Goal: Answer question/provide support: Share knowledge or assist other users

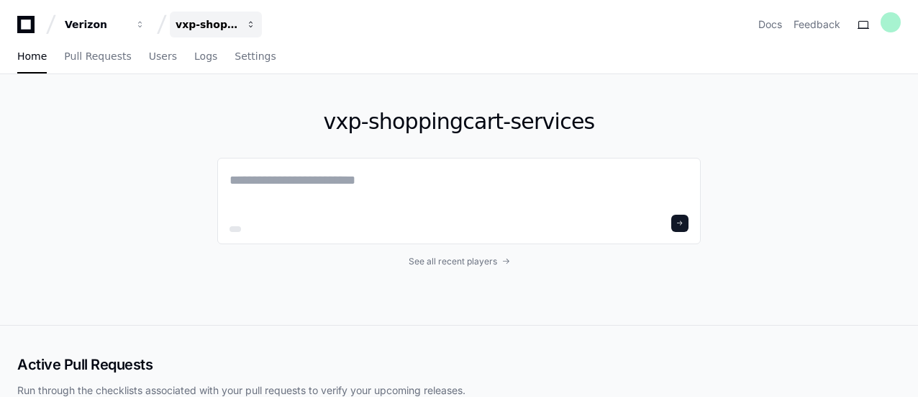
click at [242, 24] on button "vxp-shoppingcart-services" at bounding box center [216, 25] width 92 height 26
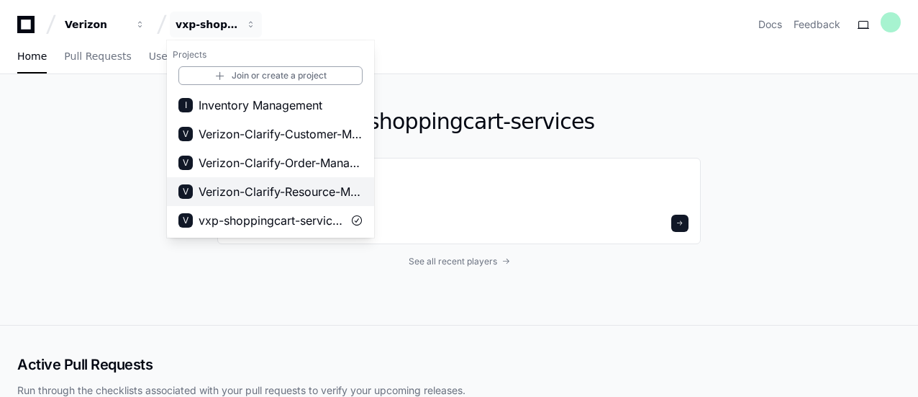
click at [267, 188] on span "Verizon-Clarify-Resource-Management" at bounding box center [281, 191] width 164 height 17
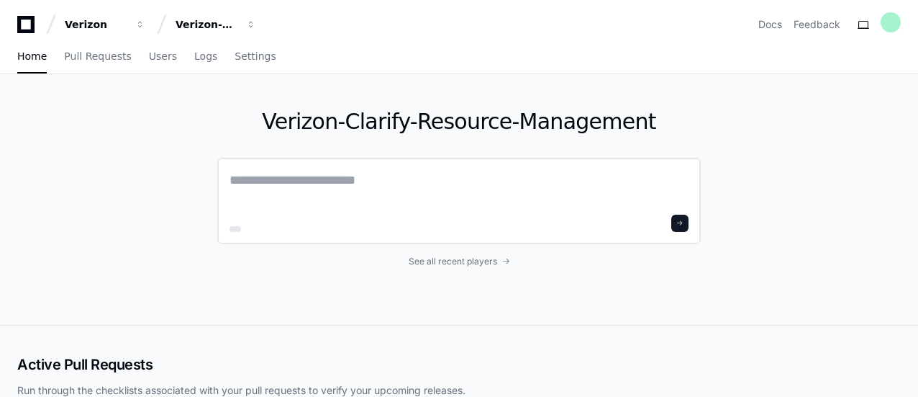
click at [420, 182] on textarea at bounding box center [459, 190] width 459 height 40
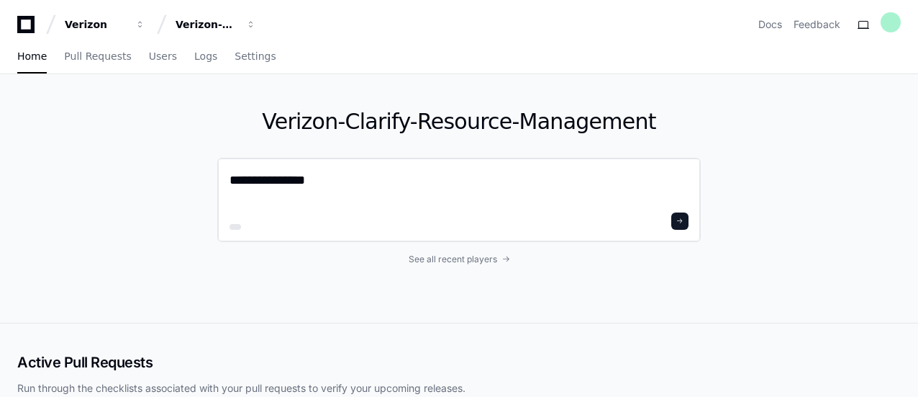
click at [332, 184] on textarea "**********" at bounding box center [459, 189] width 459 height 38
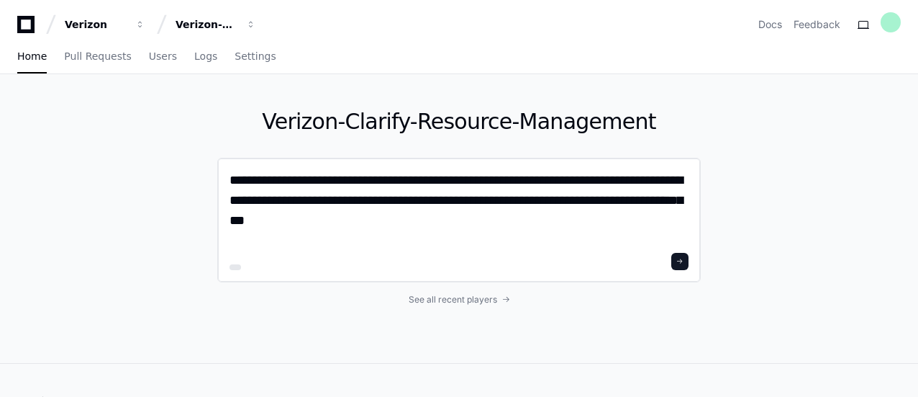
type textarea "**********"
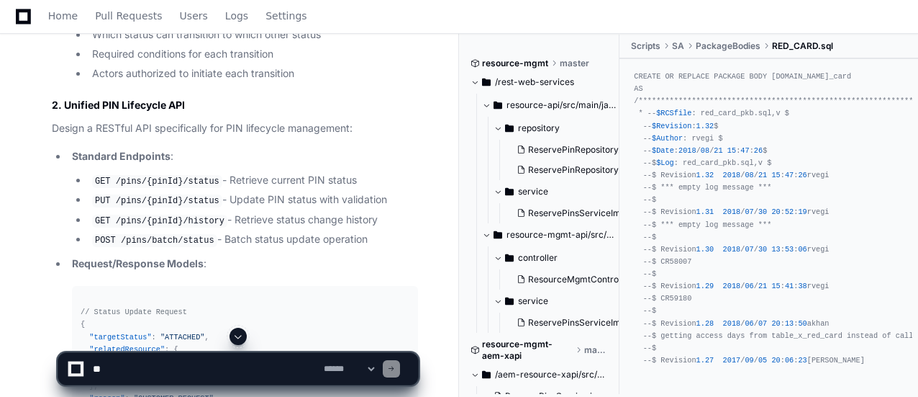
scroll to position [2584, 0]
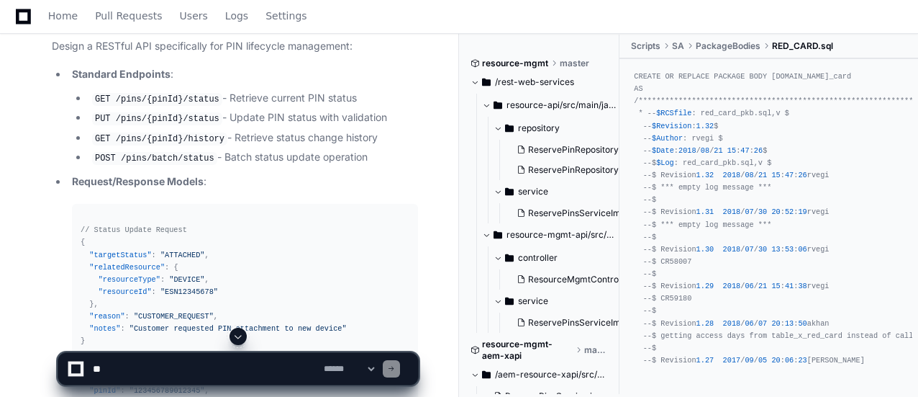
click at [120, 374] on textarea at bounding box center [205, 369] width 231 height 32
paste textarea "**********"
type textarea "**********"
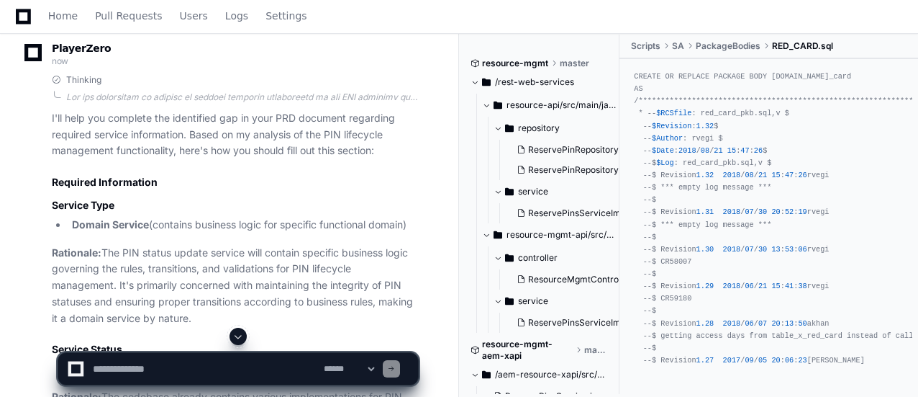
scroll to position [6427, 0]
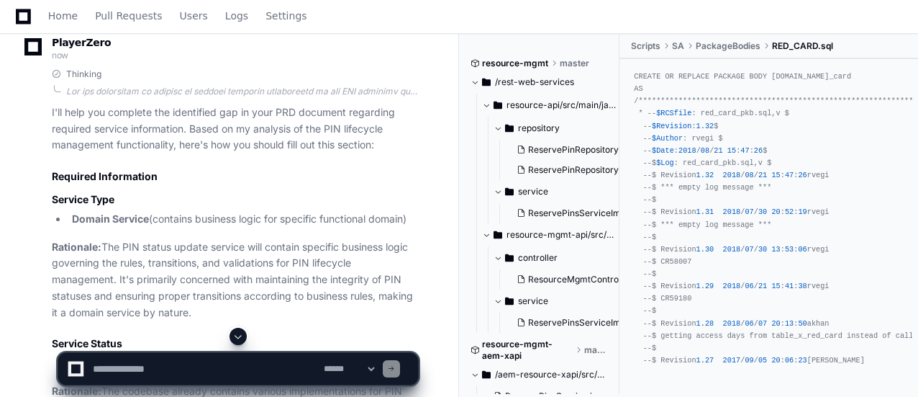
click at [256, 173] on h2 "Required Information" at bounding box center [235, 176] width 366 height 14
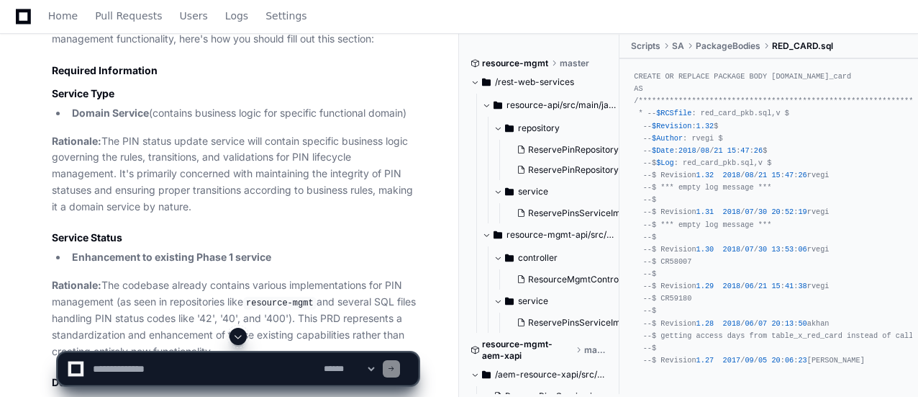
scroll to position [6586, 0]
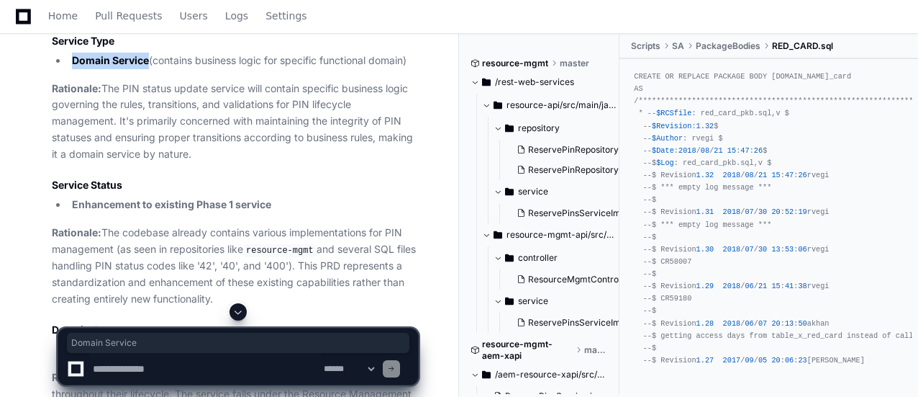
drag, startPoint x: 73, startPoint y: 55, endPoint x: 148, endPoint y: 60, distance: 75.0
click at [148, 60] on strong "Domain Service" at bounding box center [110, 60] width 77 height 12
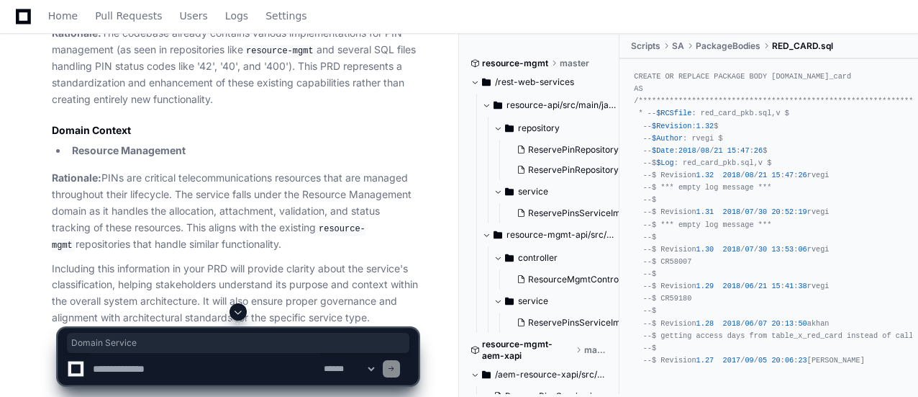
scroll to position [6796, 0]
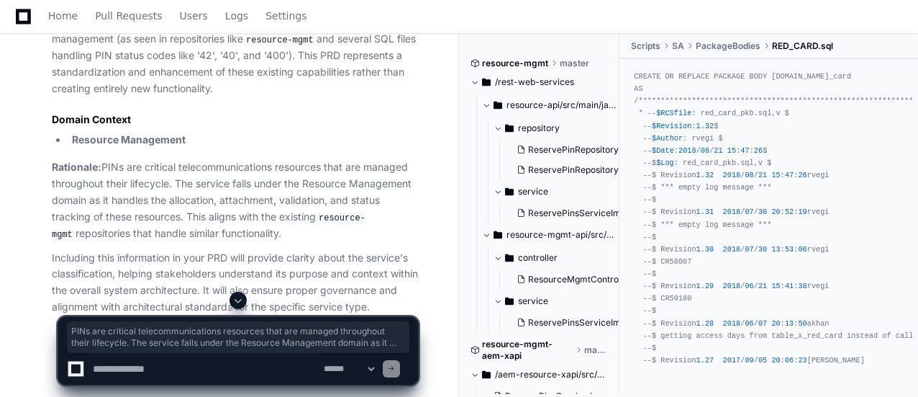
drag, startPoint x: 105, startPoint y: 161, endPoint x: 268, endPoint y: 228, distance: 175.9
click at [268, 228] on p "Rationale: PINs are critical telecommunications resources that are managed thro…" at bounding box center [235, 200] width 366 height 83
copy p "PINs are critical telecommunications resources that are managed throughout thei…"
click at [184, 291] on p "Including this information in your PRD will provide clarity about the service's…" at bounding box center [235, 282] width 366 height 65
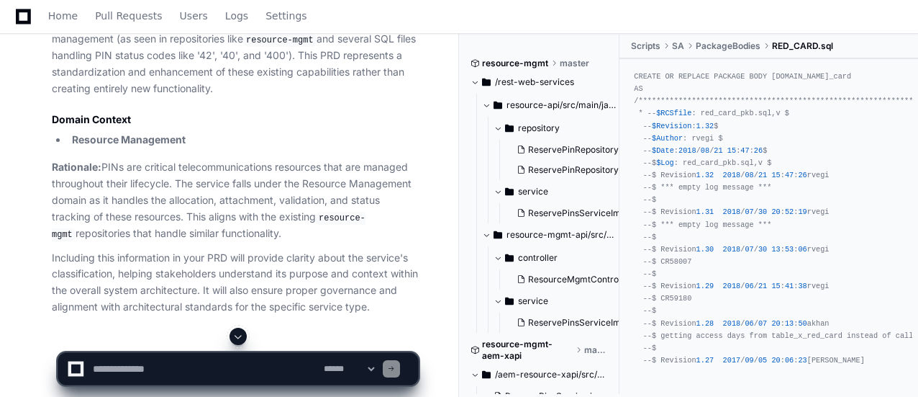
click at [181, 369] on textarea at bounding box center [205, 369] width 231 height 32
paste textarea "**********"
type textarea "**********"
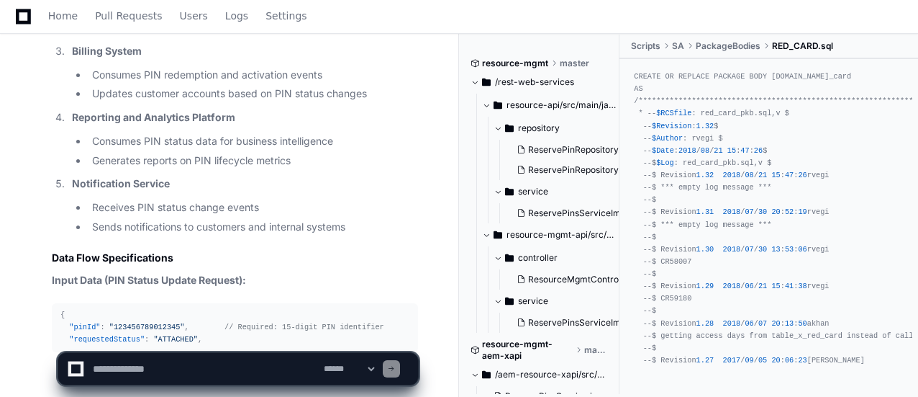
scroll to position [9099, 0]
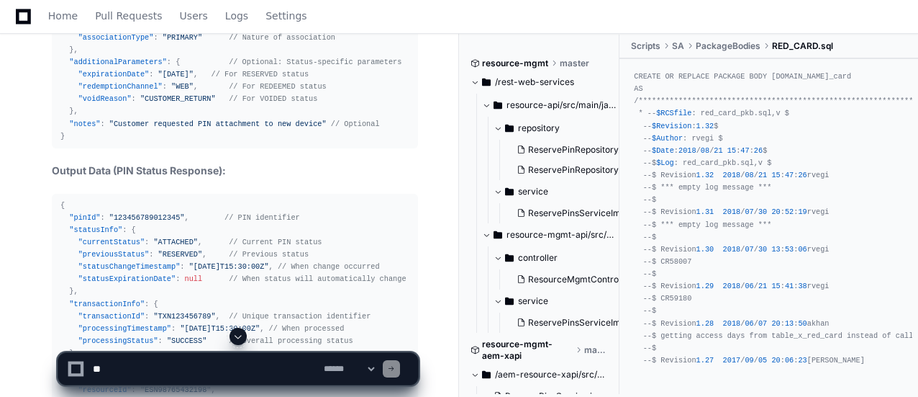
scroll to position [9334, 0]
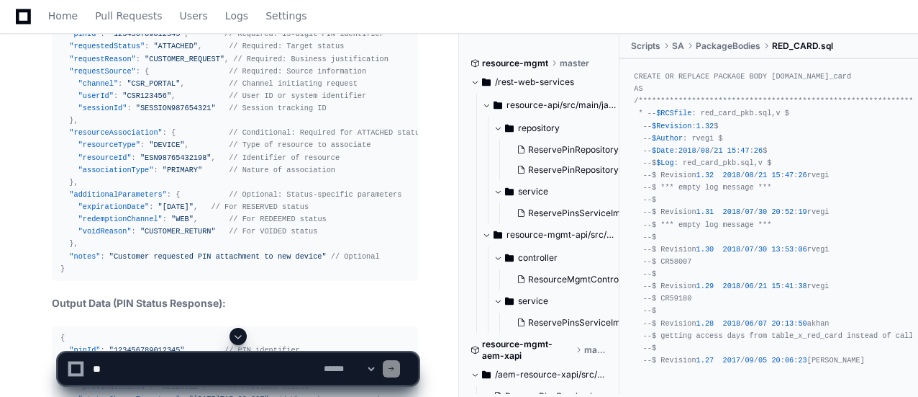
click at [172, 359] on textarea at bounding box center [205, 369] width 231 height 32
paste textarea "**********"
type textarea "**********"
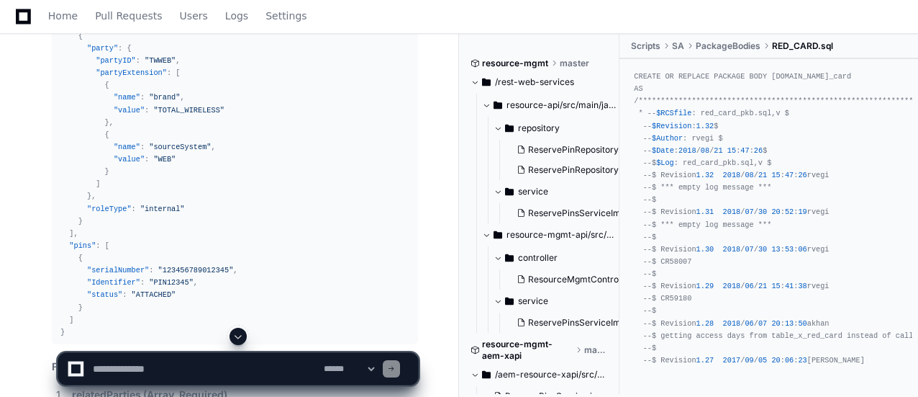
scroll to position [11307, 0]
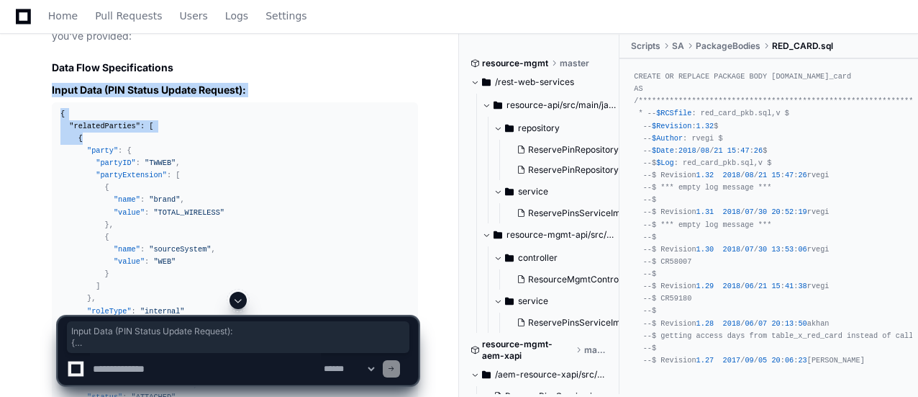
drag, startPoint x: 50, startPoint y: 83, endPoint x: 98, endPoint y: 132, distance: 69.2
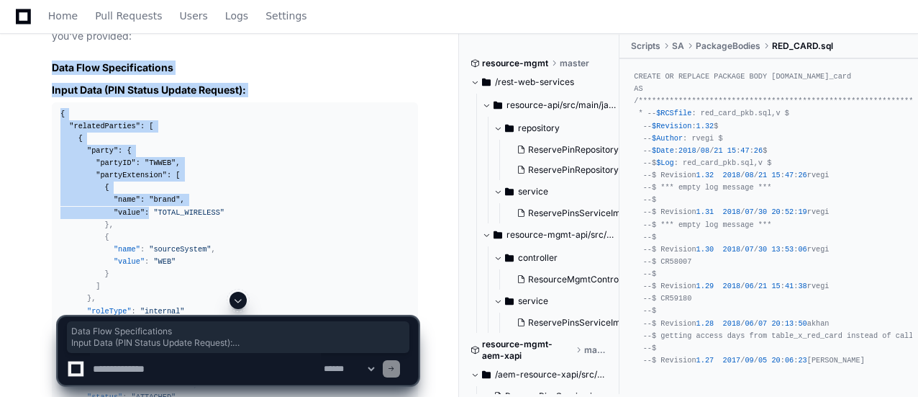
drag, startPoint x: 50, startPoint y: 61, endPoint x: 142, endPoint y: 205, distance: 170.9
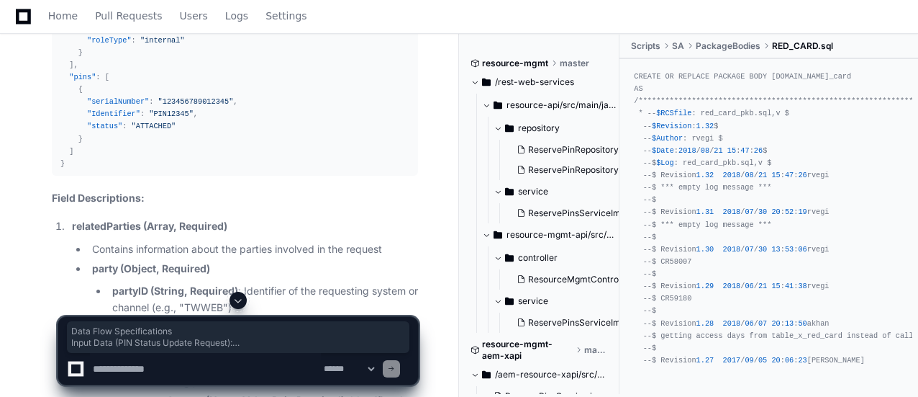
scroll to position [11572, 0]
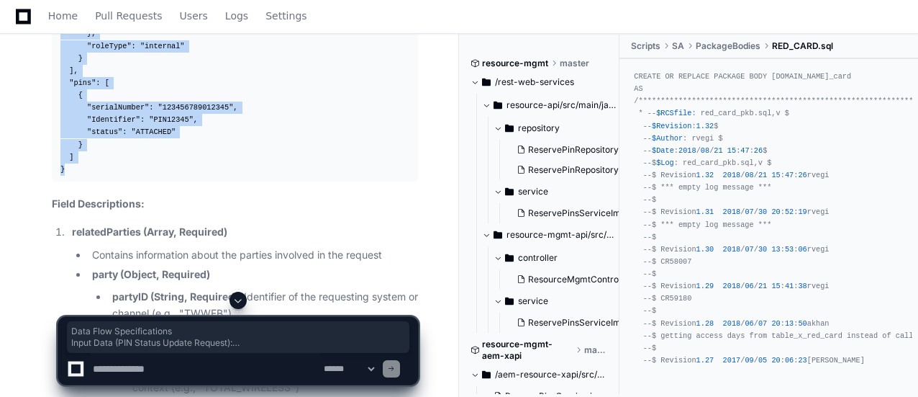
copy article "Data Flow Specifications Input Data (PIN Status Update Request): { "relatedPart…"
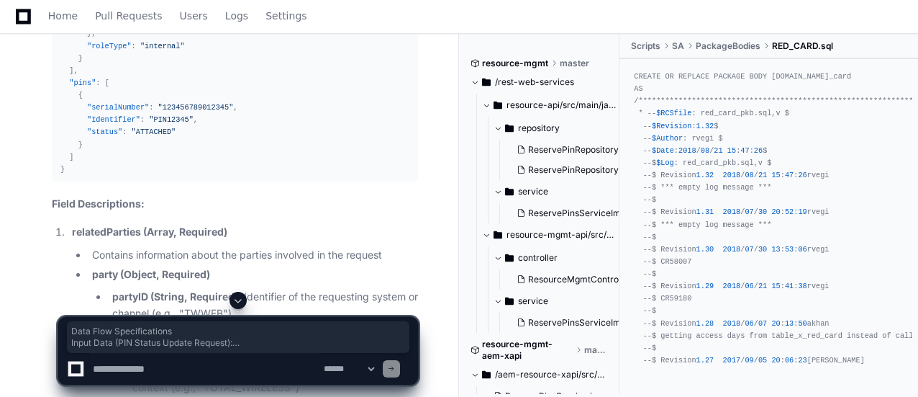
click at [161, 355] on textarea at bounding box center [205, 369] width 231 height 32
click at [176, 366] on textarea at bounding box center [205, 369] width 231 height 32
type textarea "**********"
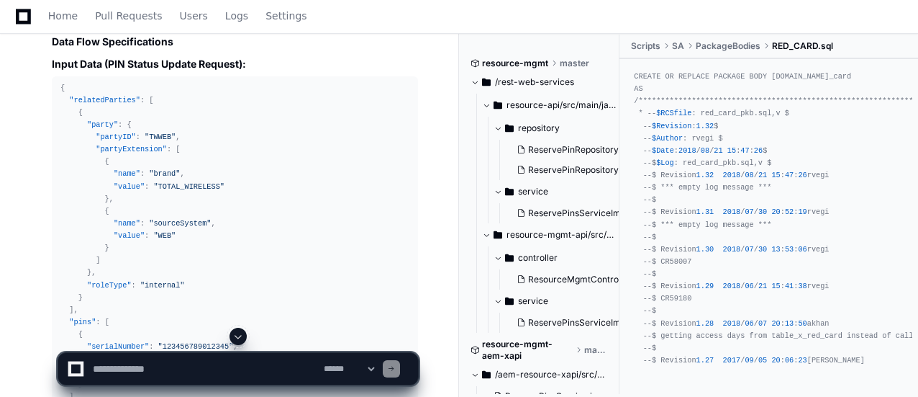
scroll to position [11448, 0]
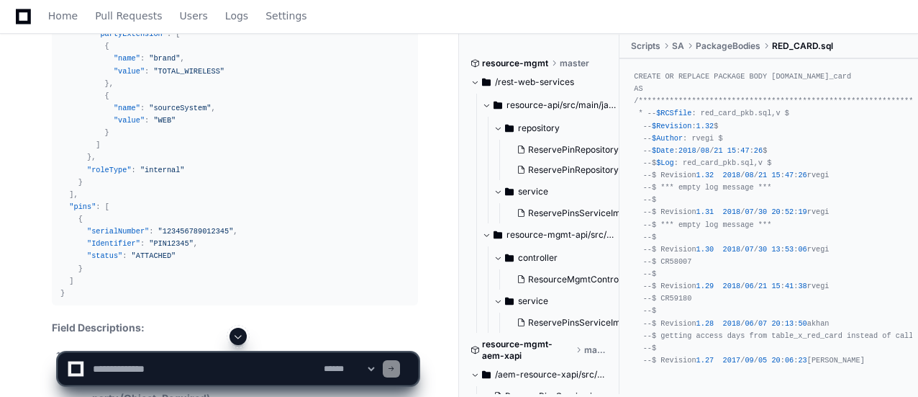
click at [233, 334] on span at bounding box center [238, 336] width 12 height 12
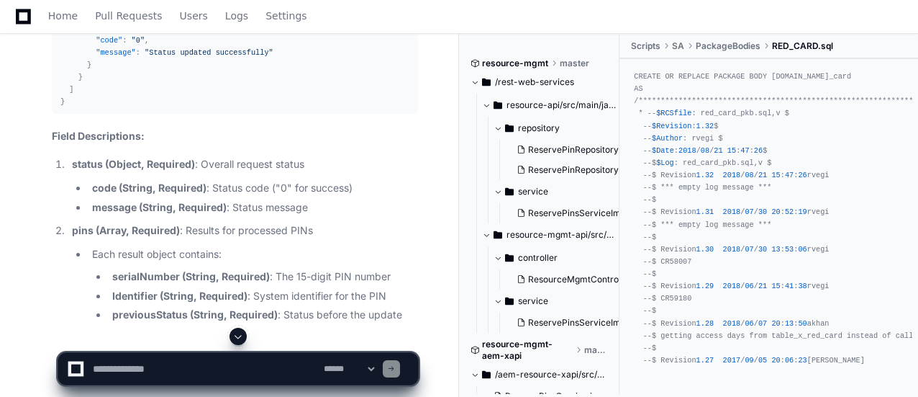
scroll to position [14358, 0]
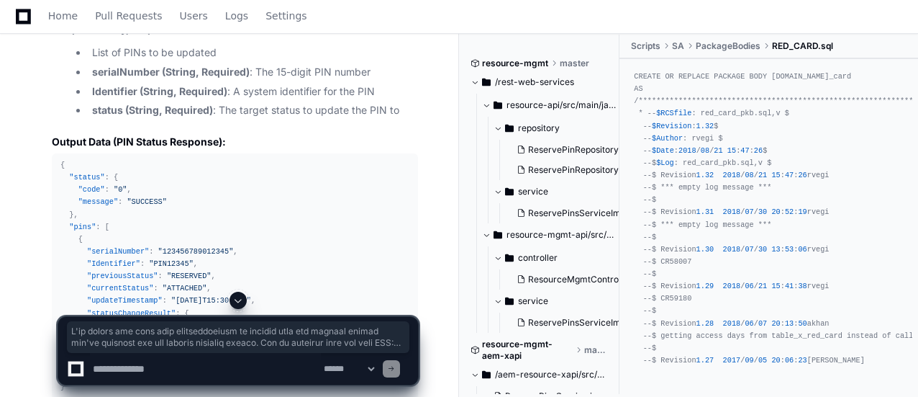
click at [96, 153] on div "Thinking The user is providing the response structure for the PIN status update…" at bounding box center [220, 57] width 395 height 1637
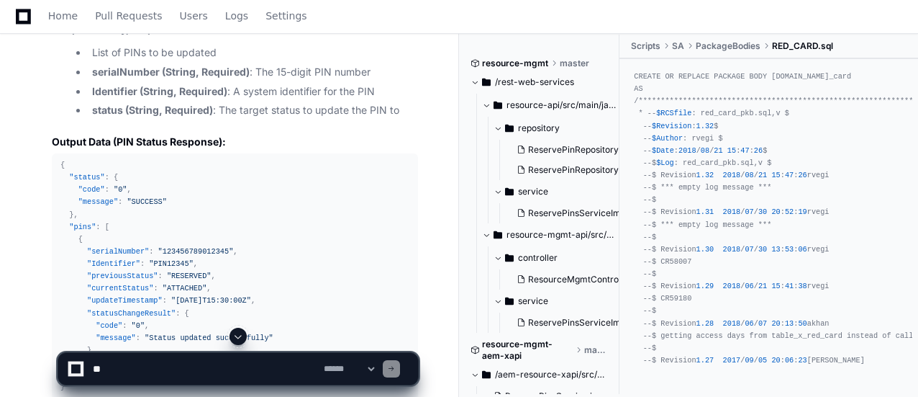
click at [49, 122] on div "Thinking The user is providing the response structure for the PIN status update…" at bounding box center [220, 113] width 395 height 1748
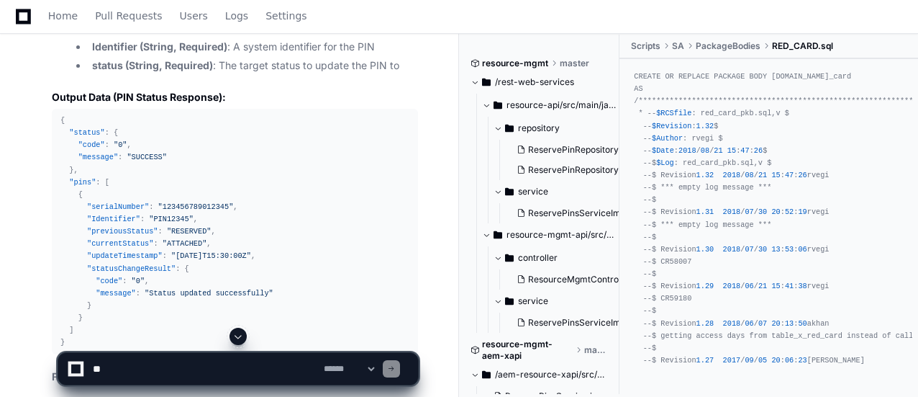
scroll to position [14401, 0]
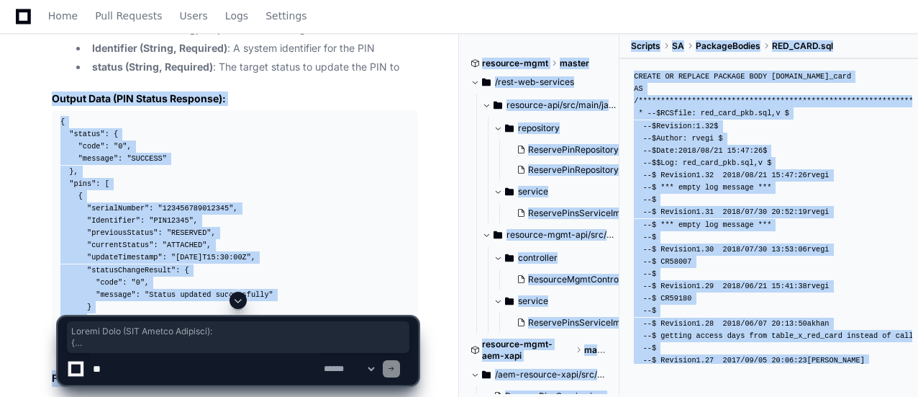
drag, startPoint x: 50, startPoint y: 80, endPoint x: 116, endPoint y: 300, distance: 229.8
copy app-player-page "Output Data (PIN Status Response): { "status" : { "code" : "0" , "message" : "S…"
click at [196, 256] on div "{ "status" : { "code" : "0" , "message" : "SUCCESS" } , "pins" : [ { "serialNum…" at bounding box center [234, 233] width 349 height 234
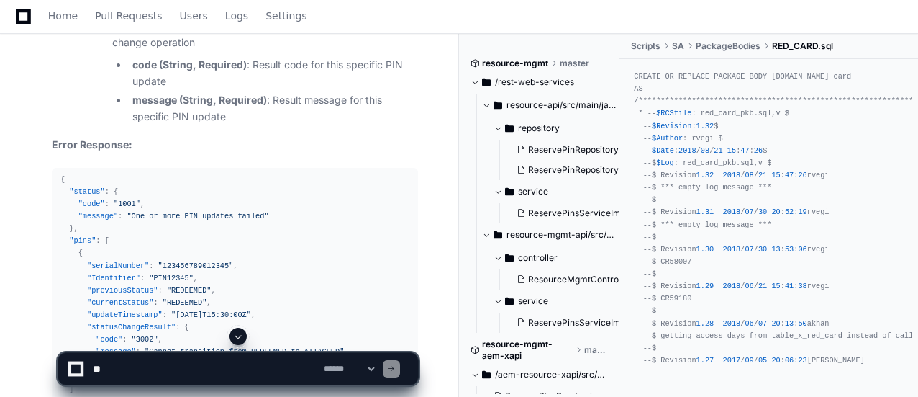
scroll to position [15530, 0]
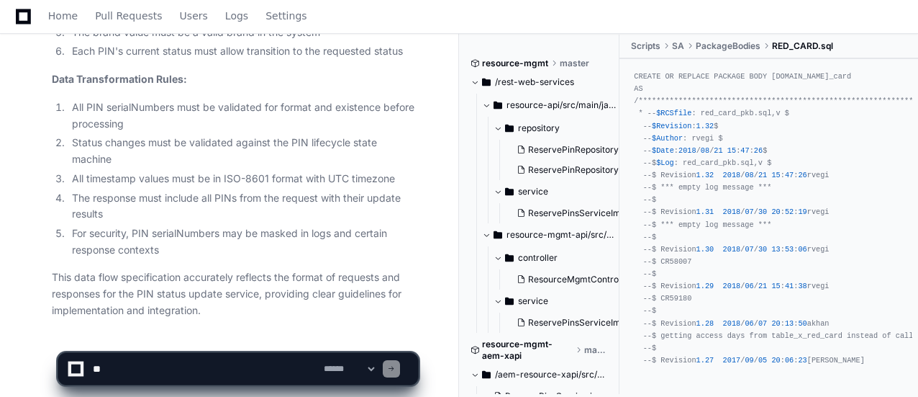
click at [152, 373] on textarea at bounding box center [205, 369] width 231 height 32
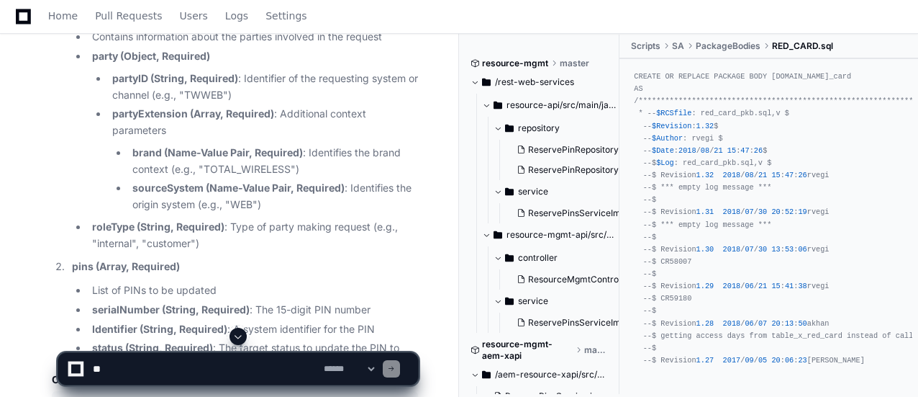
scroll to position [14434, 0]
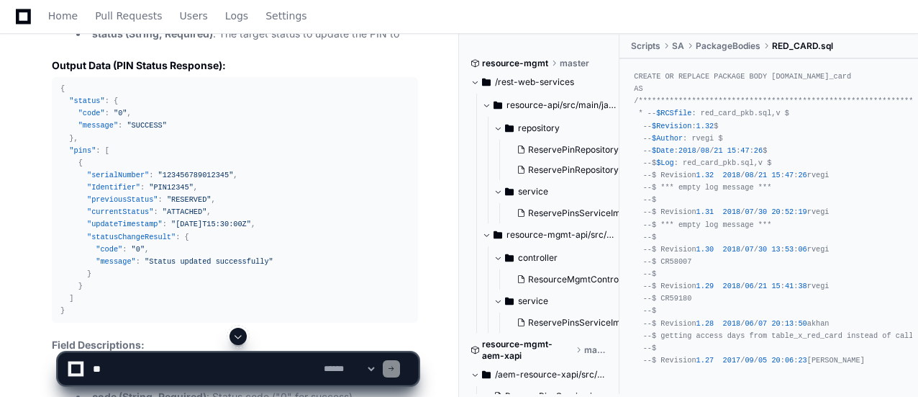
click at [137, 363] on textarea at bounding box center [205, 369] width 231 height 32
paste textarea "**********"
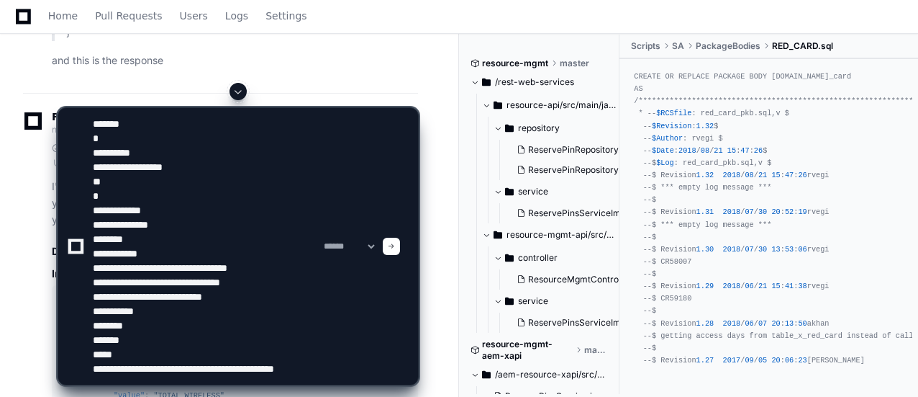
scroll to position [4, 0]
type textarea "**********"
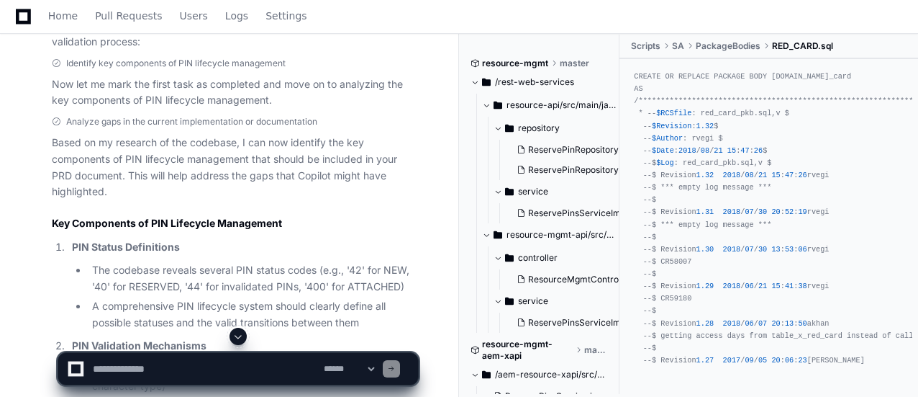
scroll to position [753, 0]
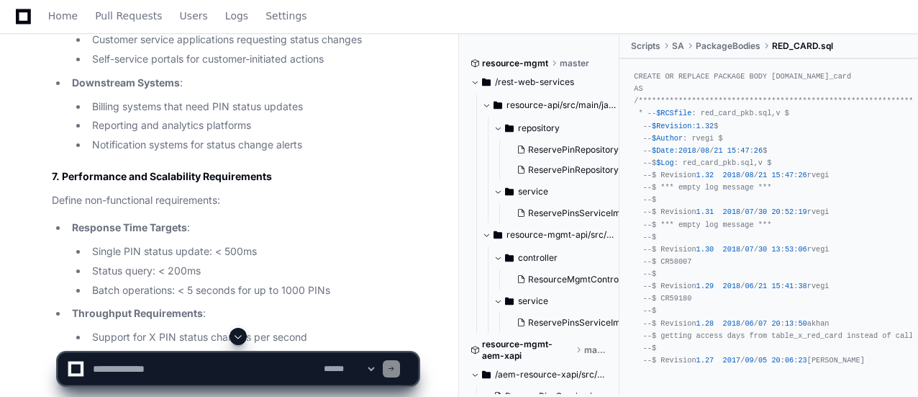
click at [236, 335] on span at bounding box center [238, 336] width 12 height 12
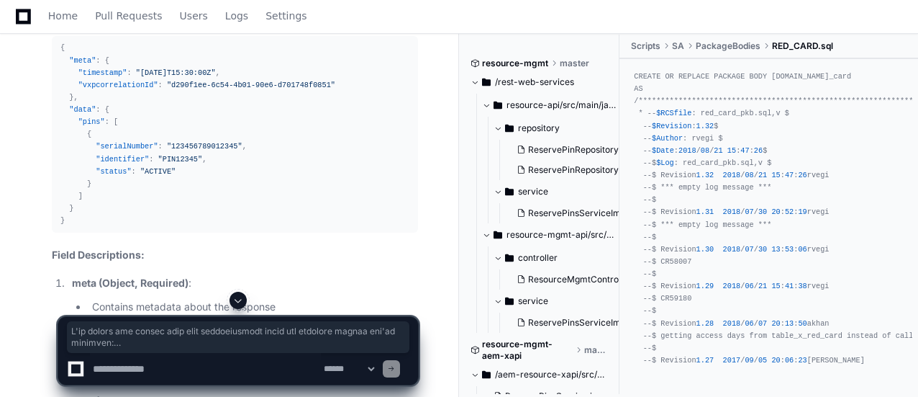
scroll to position [17059, 0]
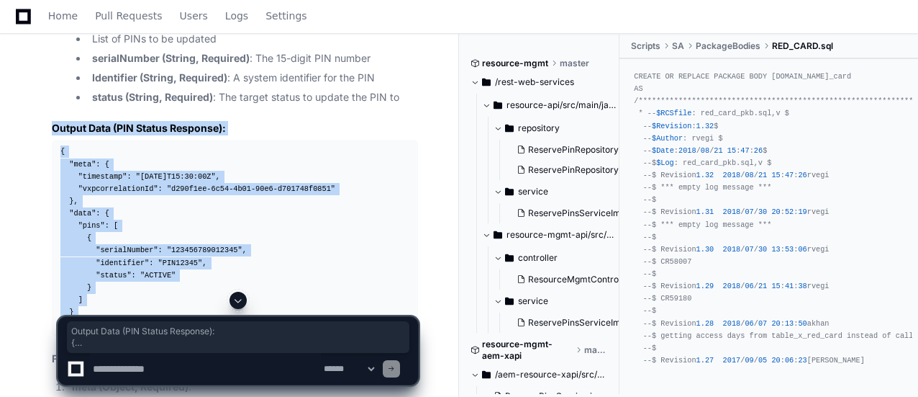
drag, startPoint x: 52, startPoint y: 91, endPoint x: 92, endPoint y: 286, distance: 198.5
click at [92, 286] on article "I'll update the output data flow specification using the response format you've…" at bounding box center [235, 305] width 366 height 2056
copy article "Output Data (PIN Status Response): { "meta" : { "timestamp" : "2025-09-10T15:30…"
click at [210, 162] on div "{ "meta" : { "timestamp" : "2025-09-10T15:30:00Z" , "vxpcorrelationId" : "d290f…" at bounding box center [234, 237] width 349 height 185
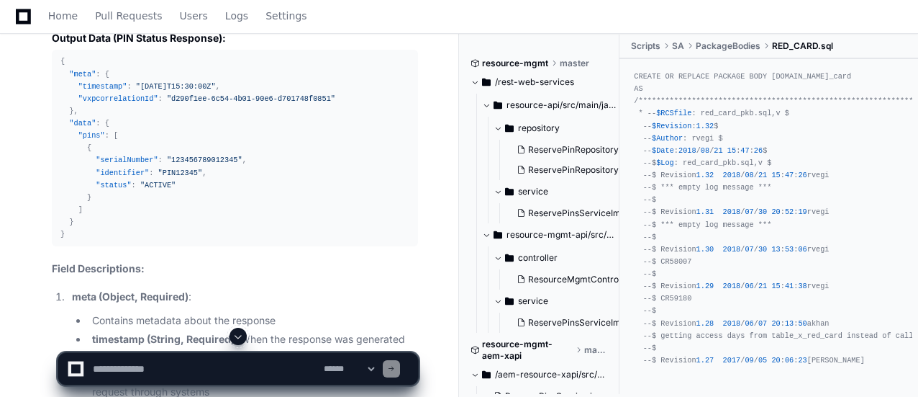
scroll to position [17231, 0]
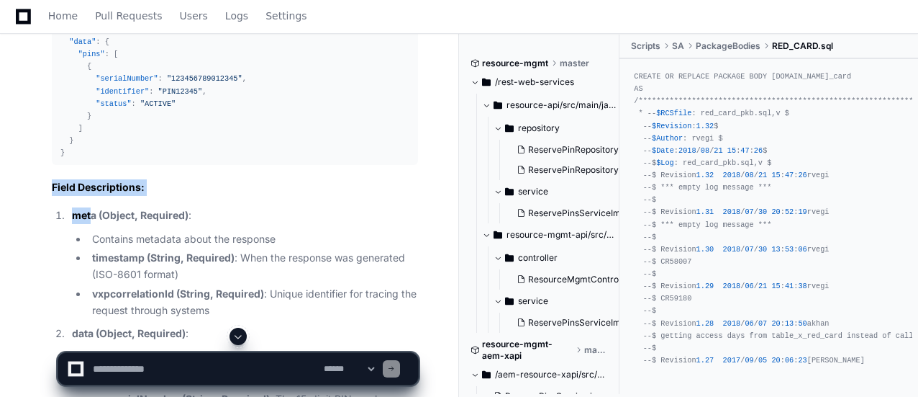
drag, startPoint x: 53, startPoint y: 147, endPoint x: 97, endPoint y: 187, distance: 60.1
click at [97, 187] on article "I'll update the output data flow specification using the response format you've…" at bounding box center [235, 134] width 366 height 2056
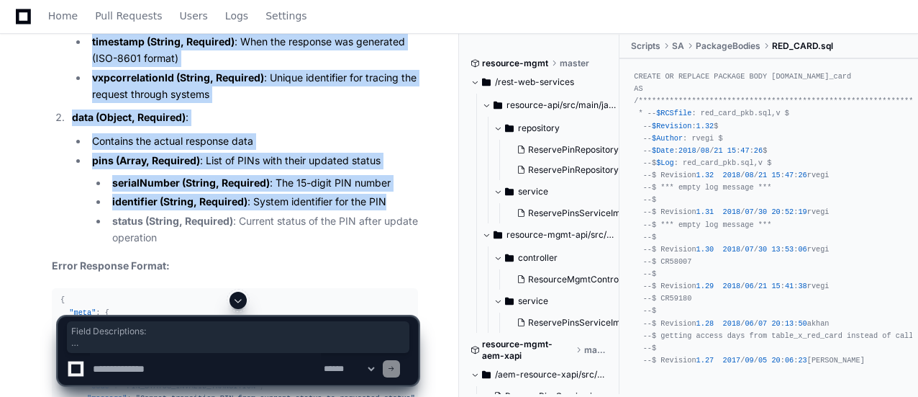
scroll to position [17448, 0]
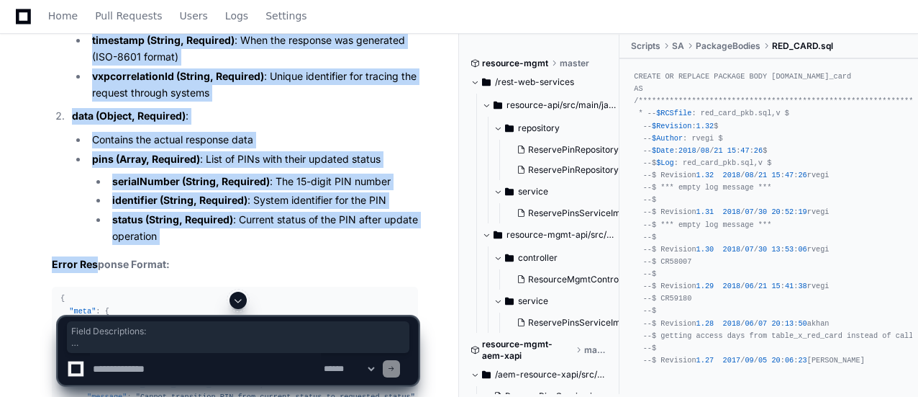
copy article "Field Descriptions: meta (Object, Required) : Contains metadata about the respo…"
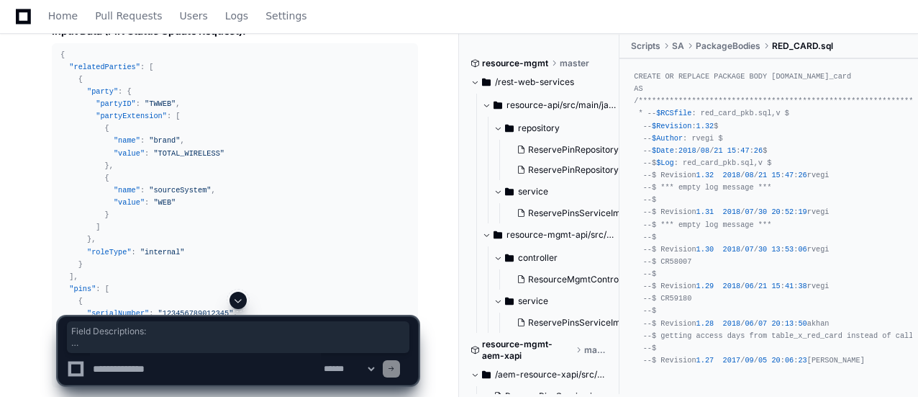
scroll to position [11716, 0]
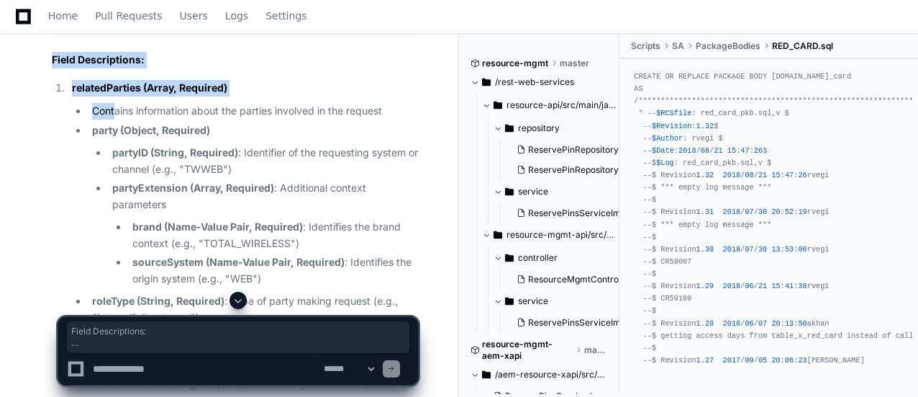
drag, startPoint x: 50, startPoint y: 54, endPoint x: 118, endPoint y: 114, distance: 90.7
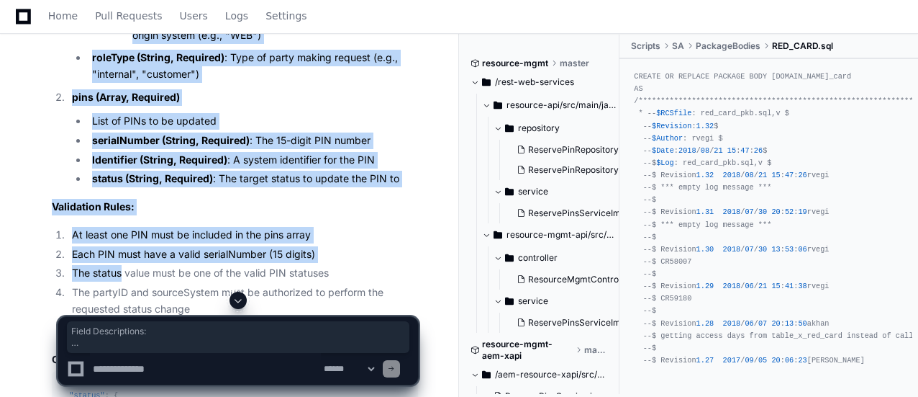
scroll to position [12004, 0]
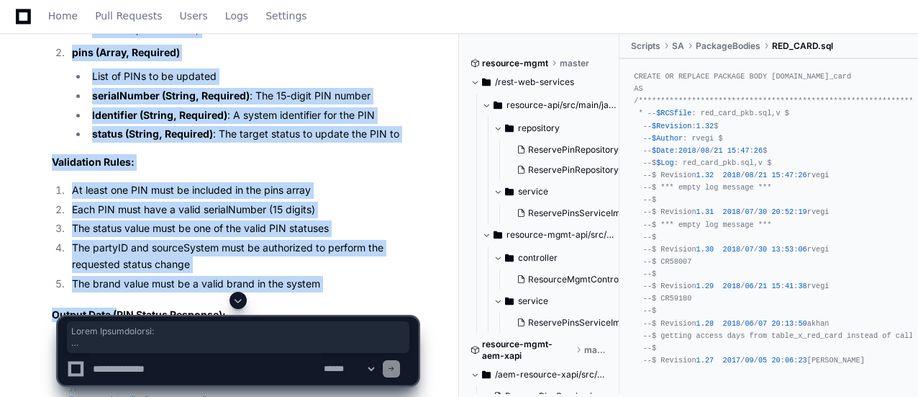
copy article "Field Descriptions: relatedParties (Array, Required) Contains information about…"
